Goal: Task Accomplishment & Management: Manage account settings

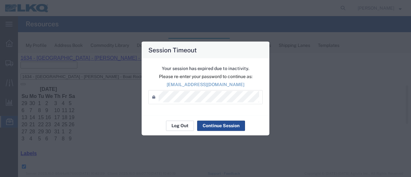
scroll to position [64, 0]
click at [181, 122] on button "Log Out" at bounding box center [180, 125] width 28 height 10
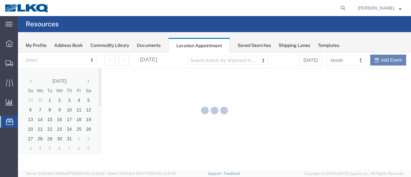
select select "28712"
